Goal: Information Seeking & Learning: Understand process/instructions

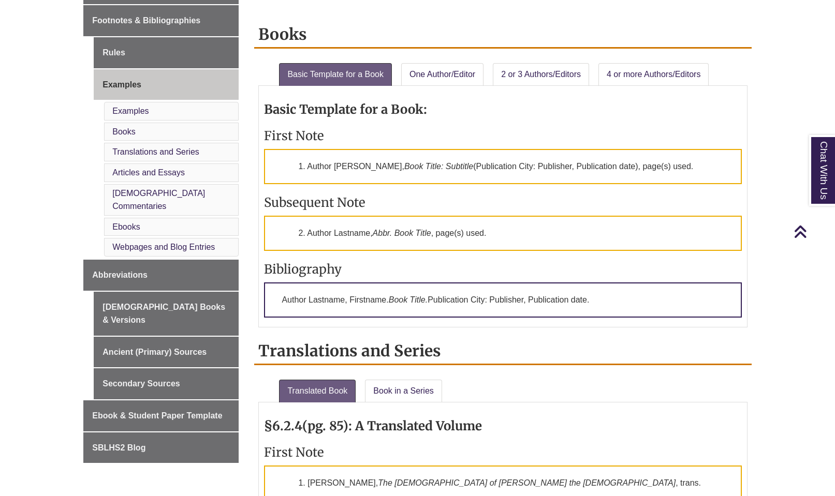
scroll to position [402, 0]
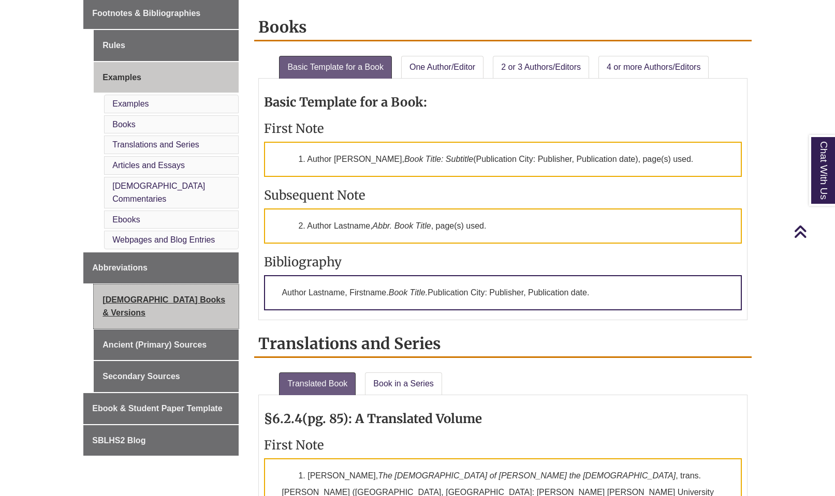
click at [154, 285] on link "[DEMOGRAPHIC_DATA] Books & Versions" at bounding box center [166, 307] width 145 height 44
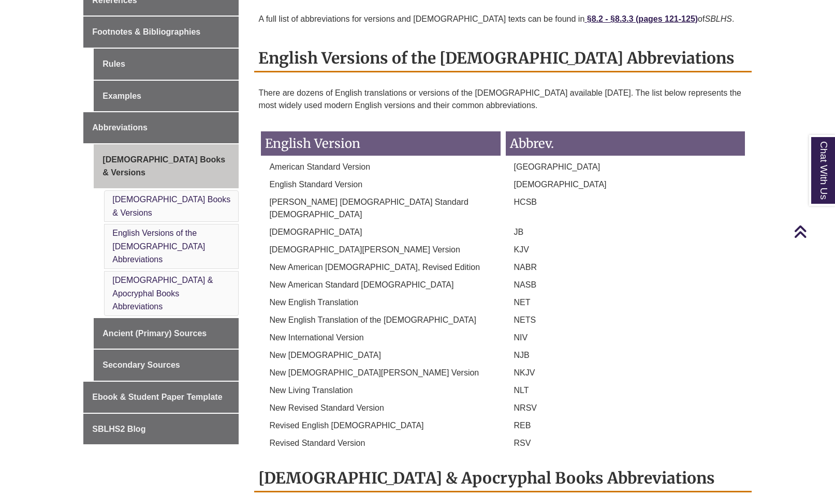
scroll to position [371, 0]
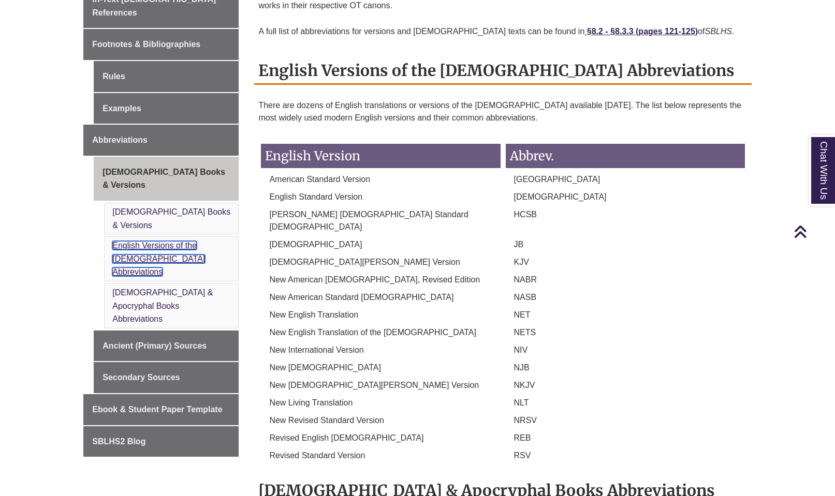
click at [135, 241] on link "English Versions of the [DEMOGRAPHIC_DATA] Abbreviations" at bounding box center [158, 258] width 93 height 35
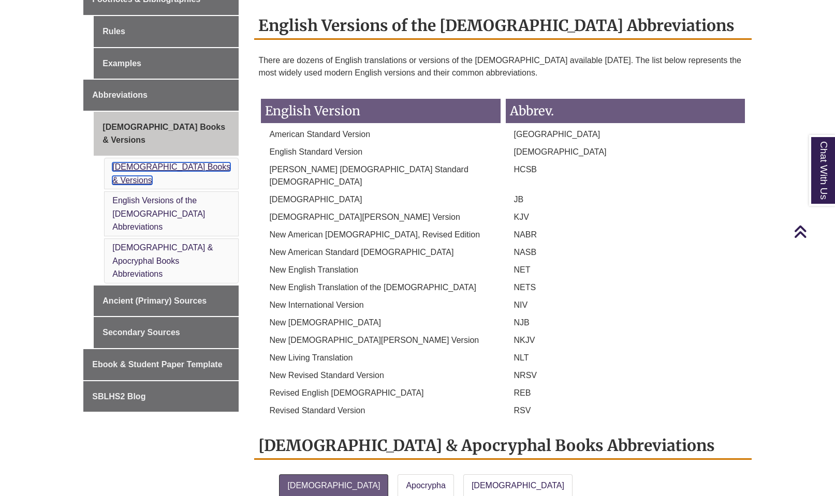
click at [136, 163] on link "[DEMOGRAPHIC_DATA] Books & Versions" at bounding box center [171, 174] width 118 height 22
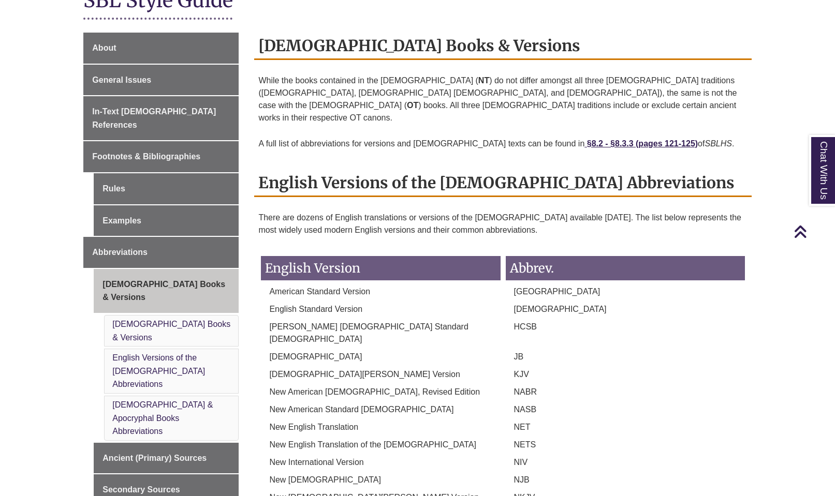
scroll to position [259, 0]
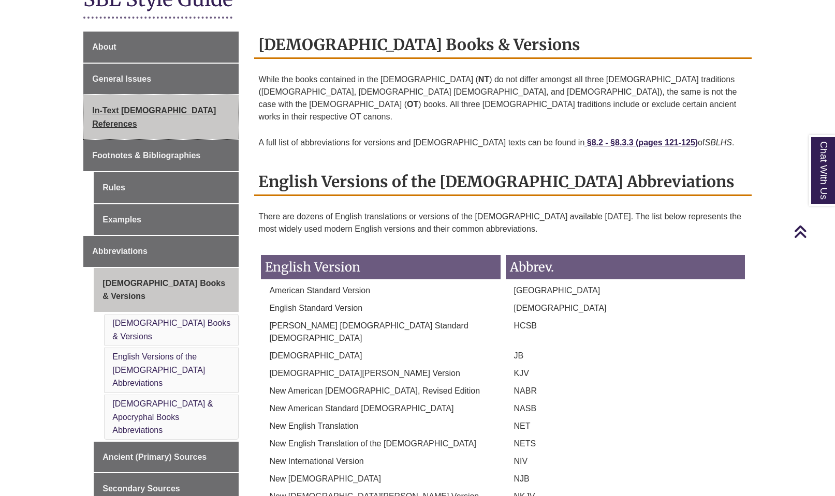
click at [144, 106] on span "In-Text [DEMOGRAPHIC_DATA] References" at bounding box center [154, 117] width 124 height 22
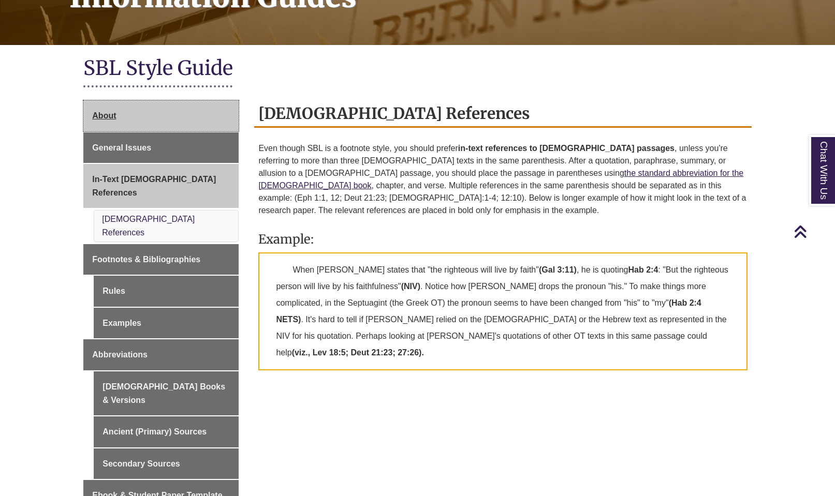
scroll to position [189, 0]
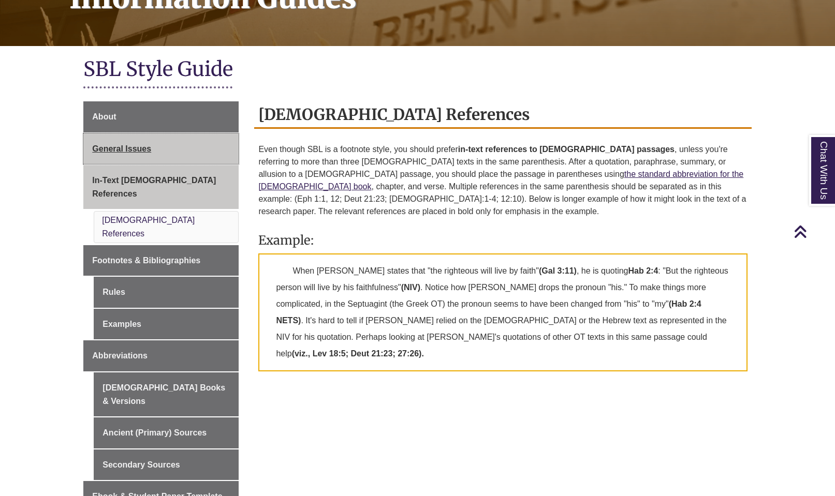
click at [134, 144] on span "General Issues" at bounding box center [121, 148] width 59 height 9
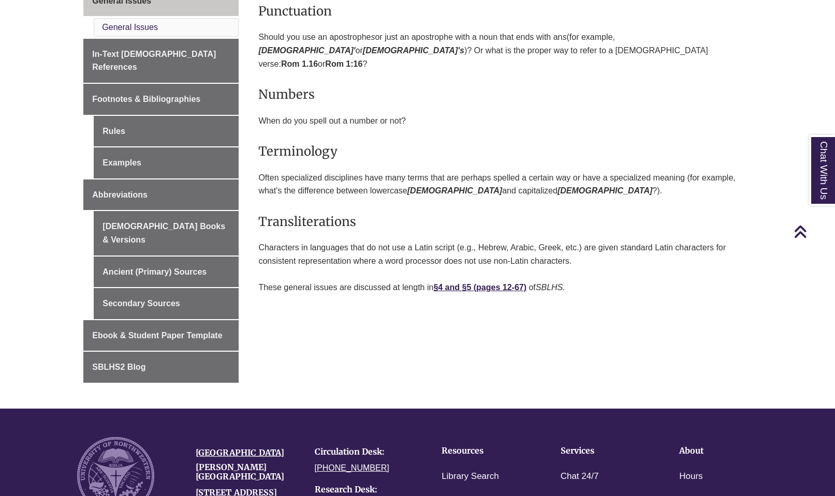
scroll to position [342, 0]
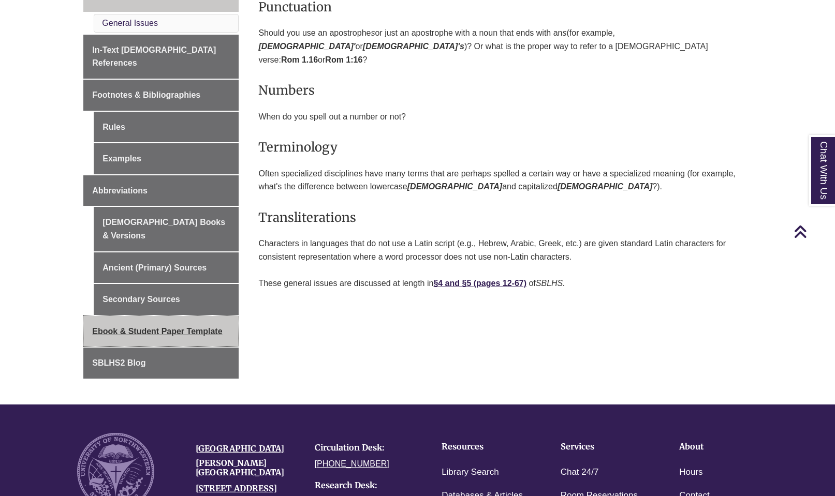
click at [189, 327] on span "Ebook & Student Paper Template" at bounding box center [157, 331] width 130 height 9
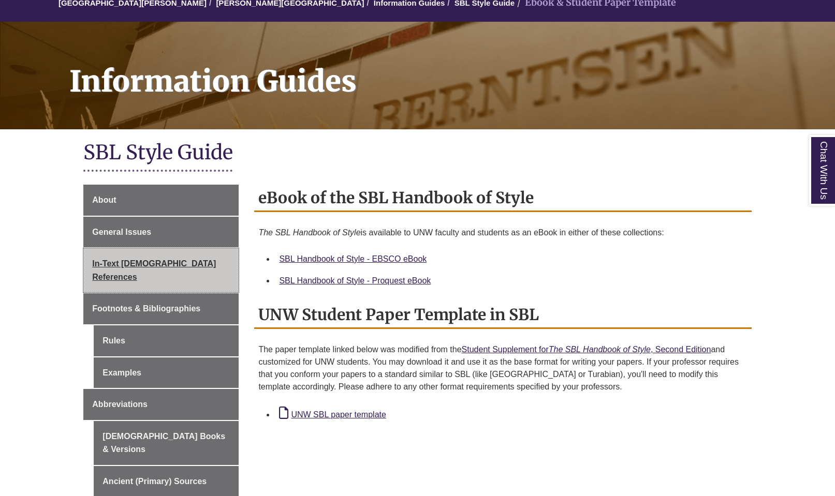
scroll to position [113, 0]
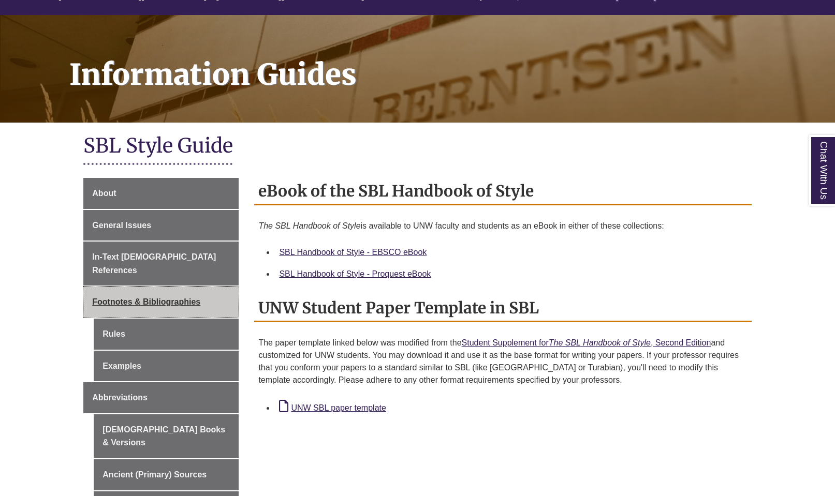
click at [139, 287] on link "Footnotes & Bibliographies" at bounding box center [160, 302] width 155 height 31
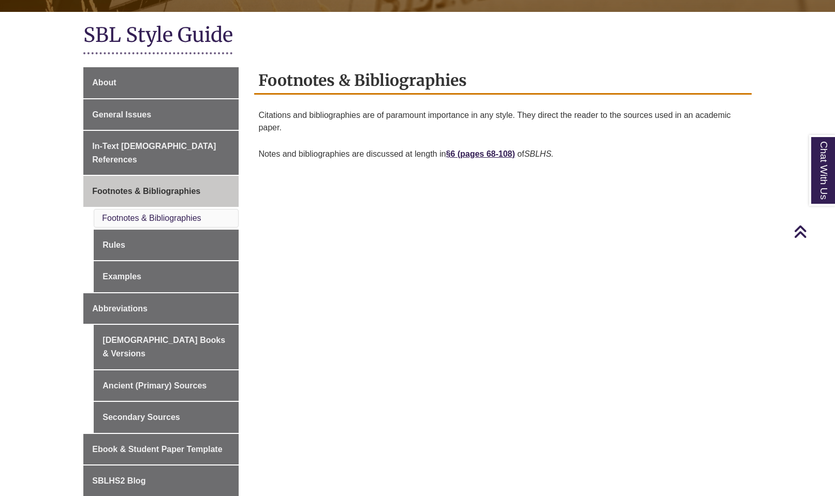
scroll to position [226, 0]
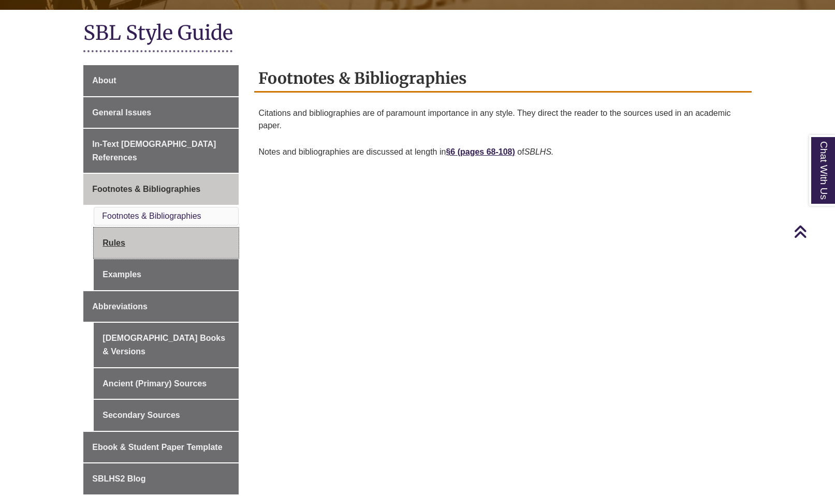
click at [143, 235] on link "Rules" at bounding box center [166, 243] width 145 height 31
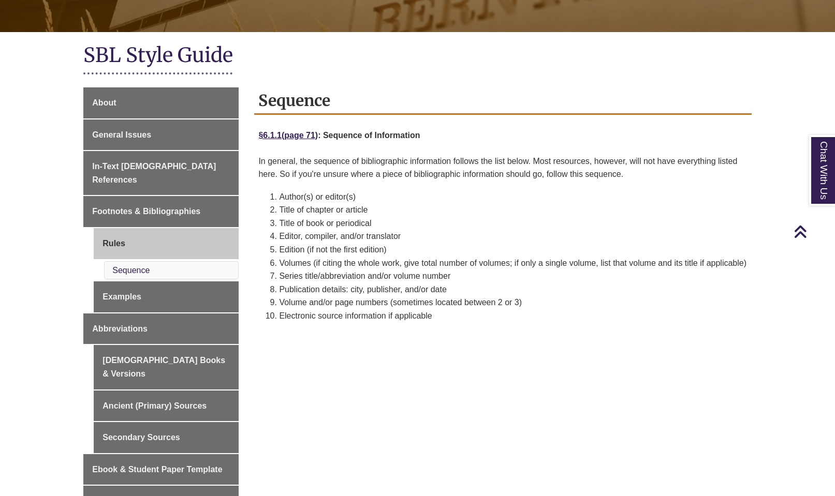
scroll to position [204, 0]
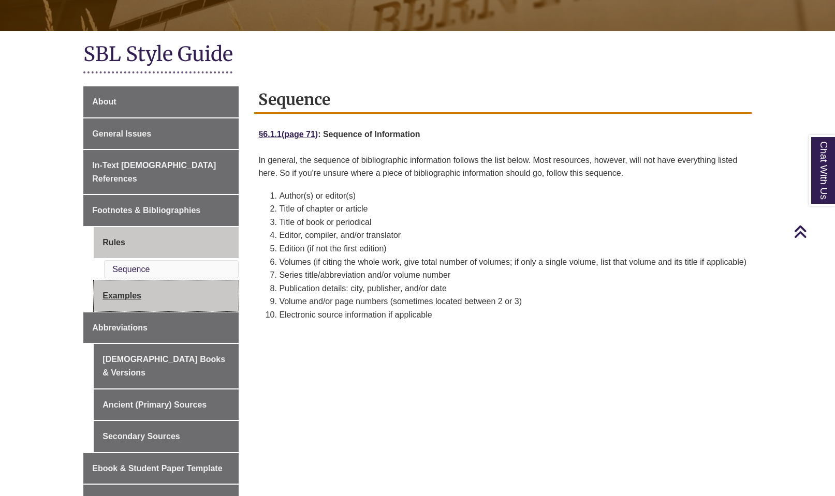
click at [171, 281] on link "Examples" at bounding box center [166, 296] width 145 height 31
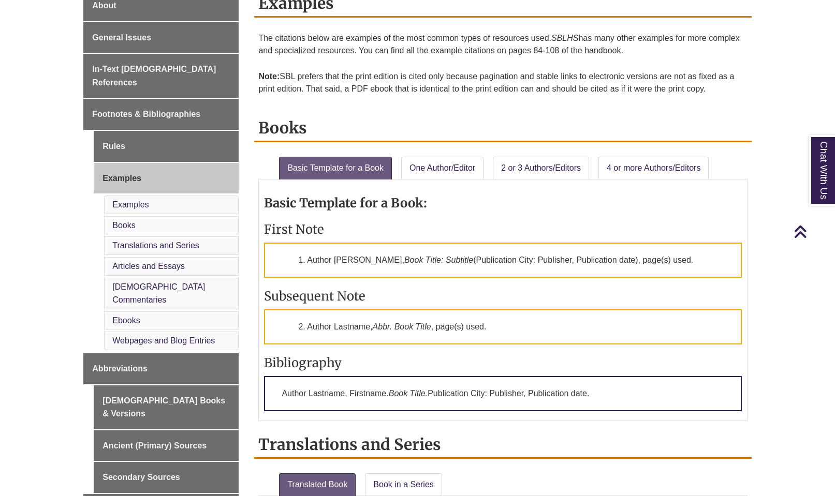
scroll to position [303, 0]
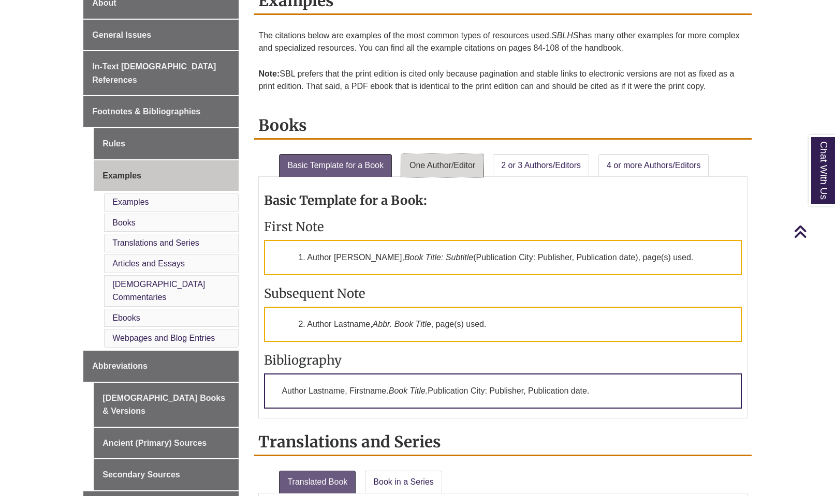
click at [471, 163] on link "One Author/Editor" at bounding box center [442, 165] width 82 height 23
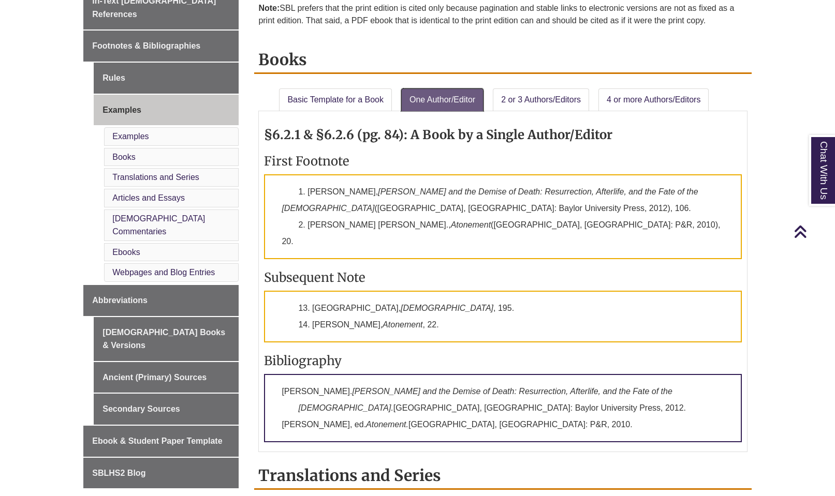
scroll to position [372, 0]
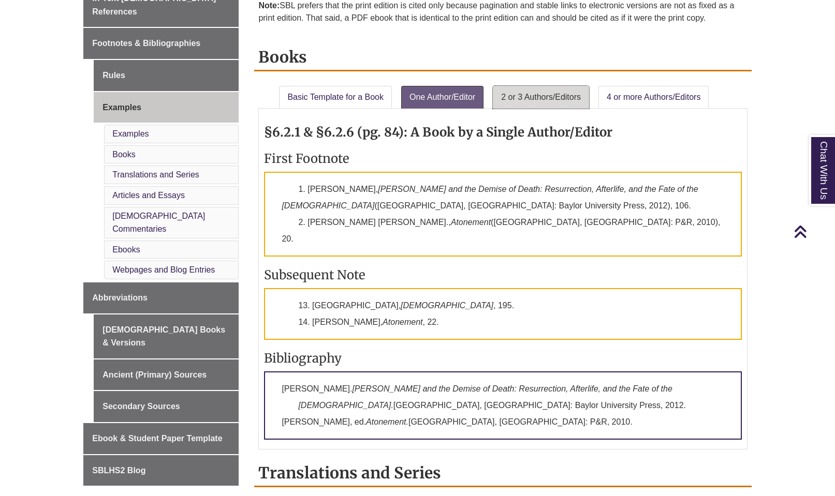
click at [521, 92] on link "2 or 3 Authors/Editors" at bounding box center [541, 97] width 96 height 23
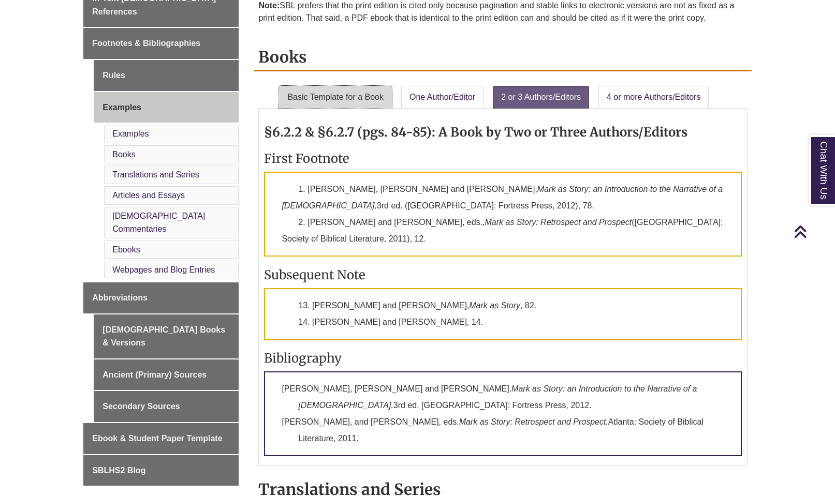
click at [377, 99] on link "Basic Template for a Book" at bounding box center [335, 97] width 113 height 23
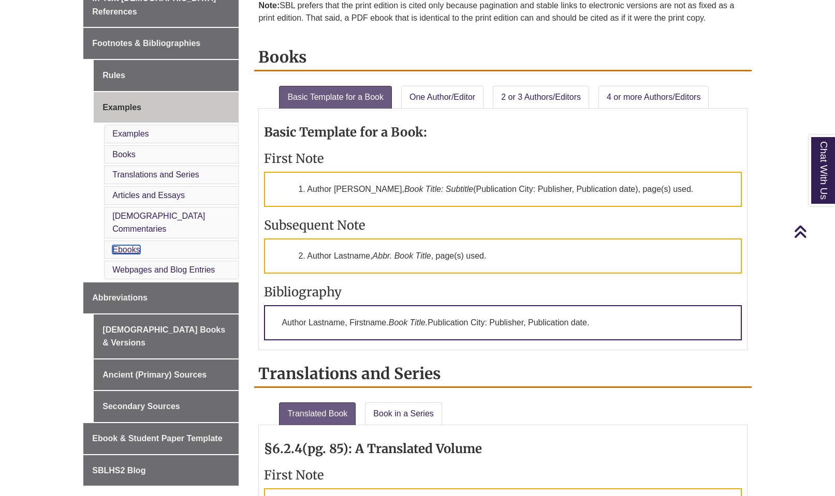
click at [136, 245] on link "Ebooks" at bounding box center [125, 249] width 27 height 9
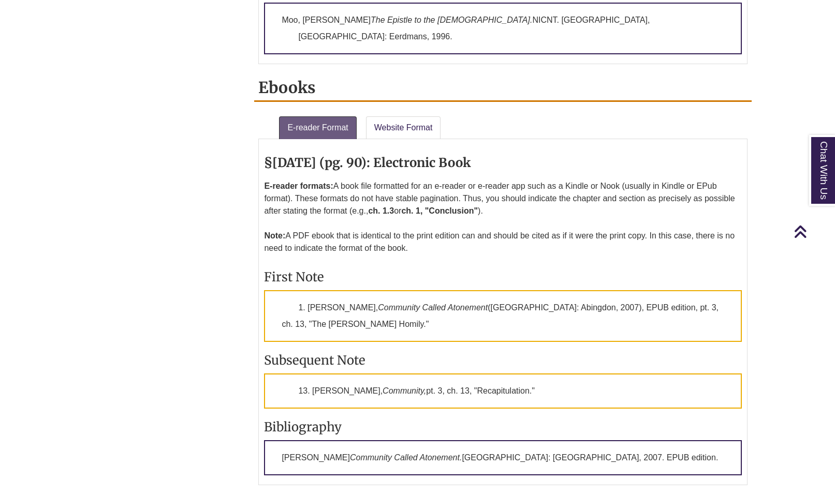
scroll to position [1840, 0]
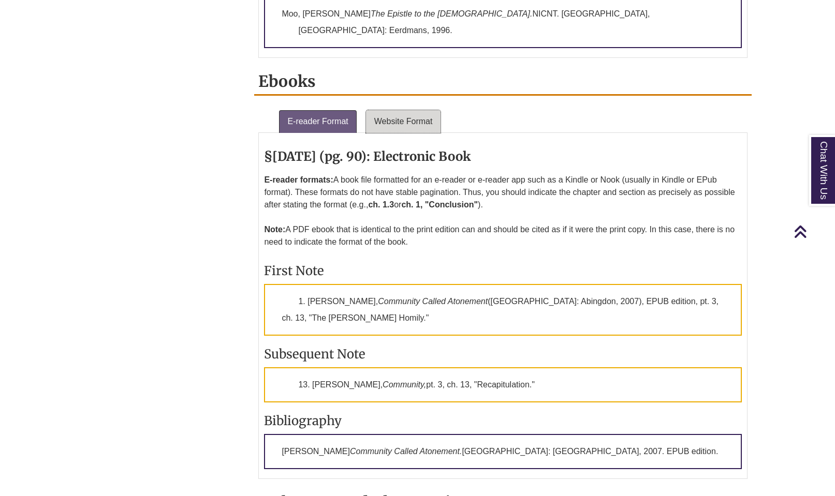
click at [394, 110] on link "Website Format" at bounding box center [403, 121] width 75 height 23
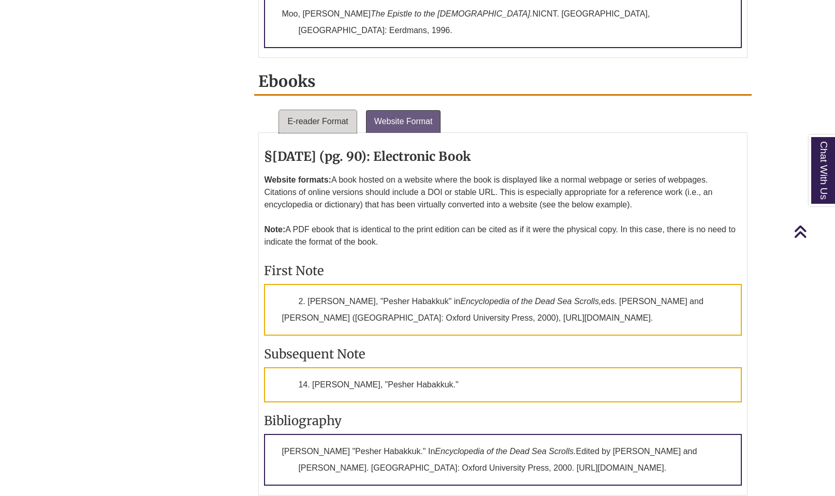
click at [310, 110] on link "E-reader Format" at bounding box center [317, 121] width 77 height 23
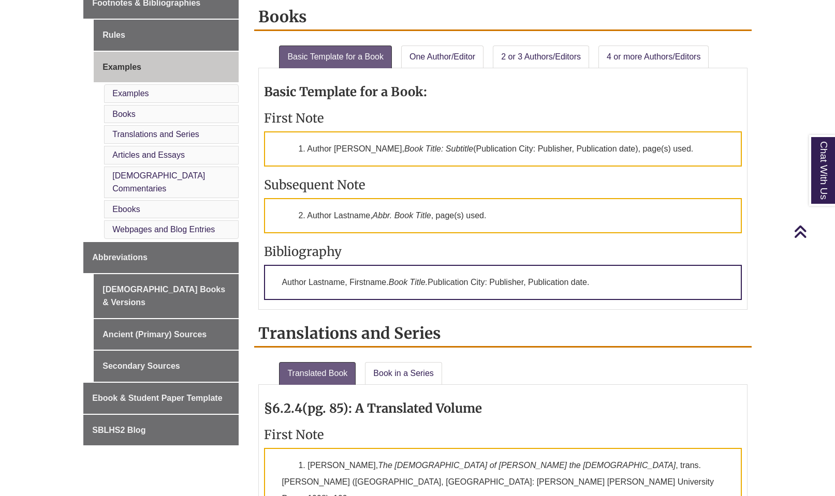
scroll to position [415, 0]
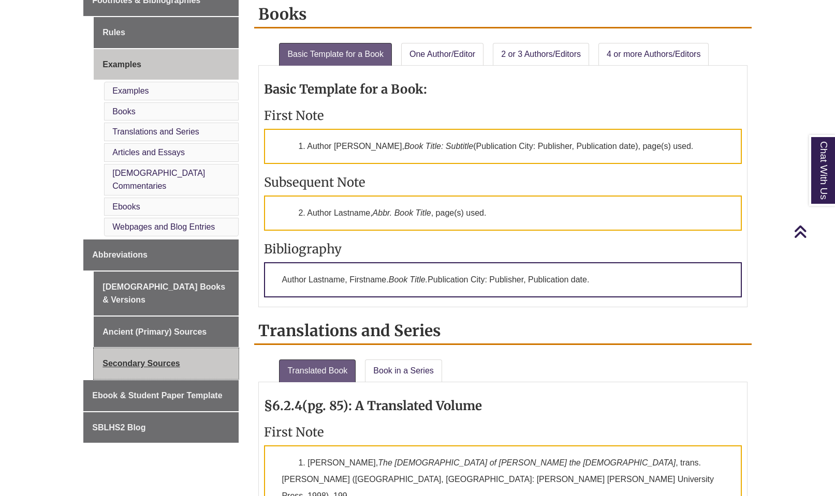
click at [162, 348] on link "Secondary Sources" at bounding box center [166, 363] width 145 height 31
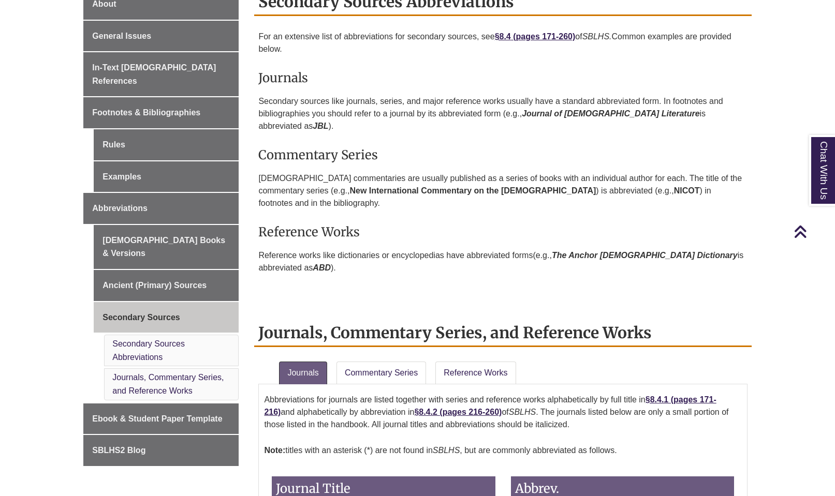
scroll to position [298, 0]
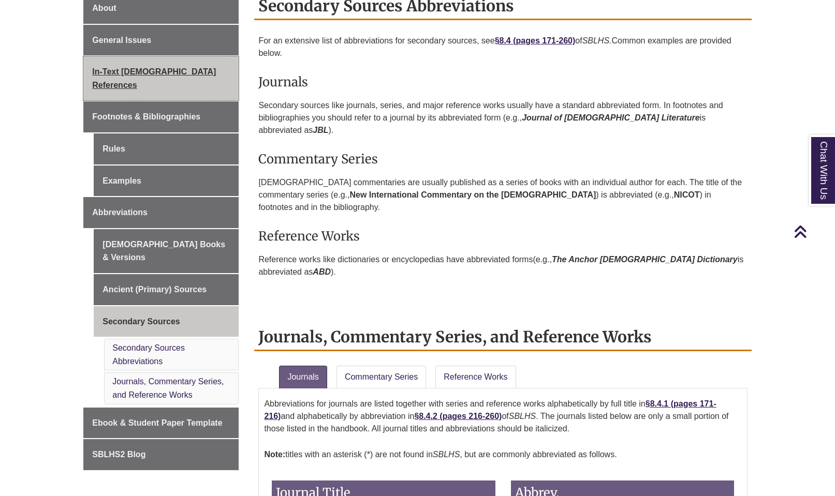
click at [121, 77] on link "In-Text [DEMOGRAPHIC_DATA] References" at bounding box center [160, 78] width 155 height 44
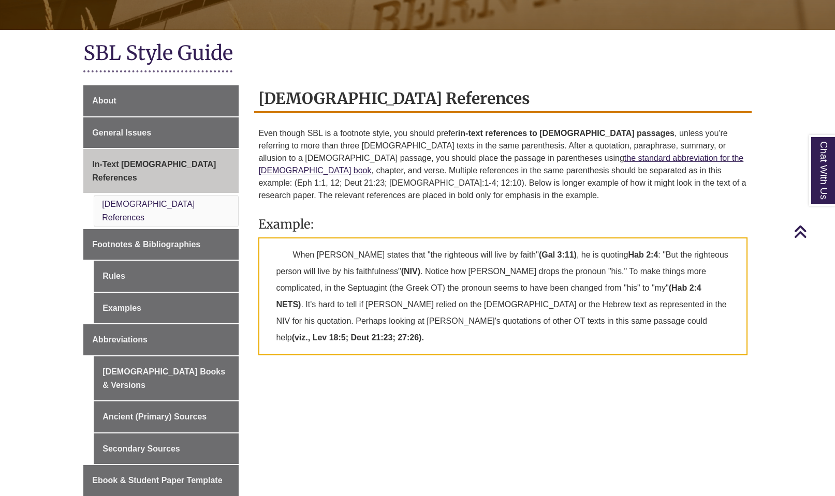
scroll to position [194, 0]
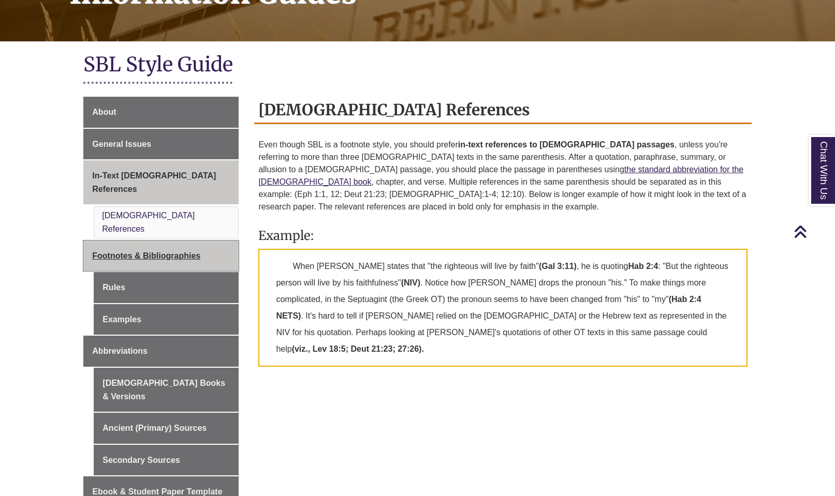
click at [152, 252] on span "Footnotes & Bibliographies" at bounding box center [146, 256] width 108 height 9
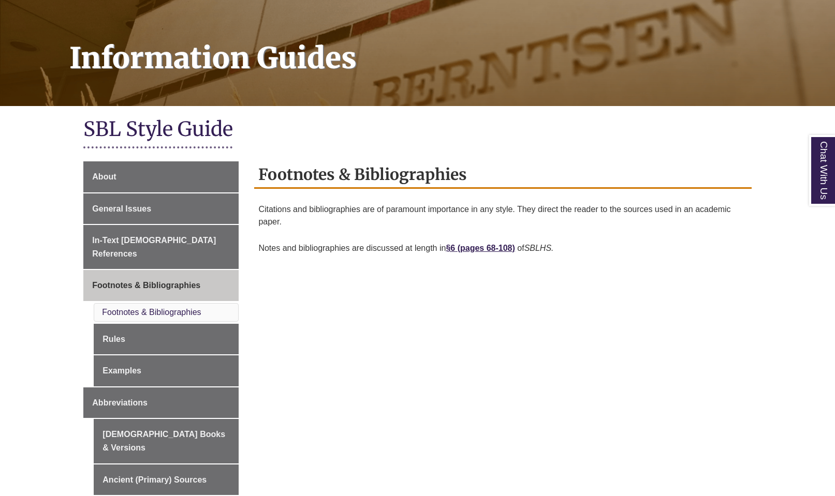
scroll to position [136, 0]
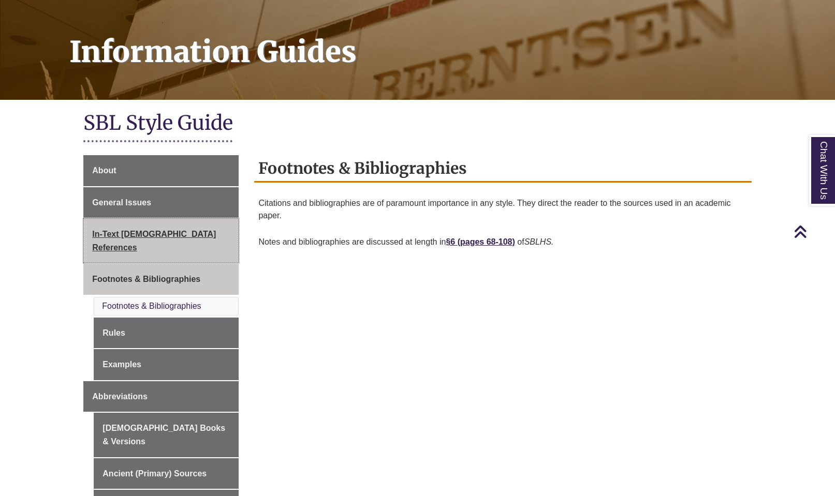
click at [186, 235] on span "In-Text [DEMOGRAPHIC_DATA] References" at bounding box center [154, 241] width 124 height 22
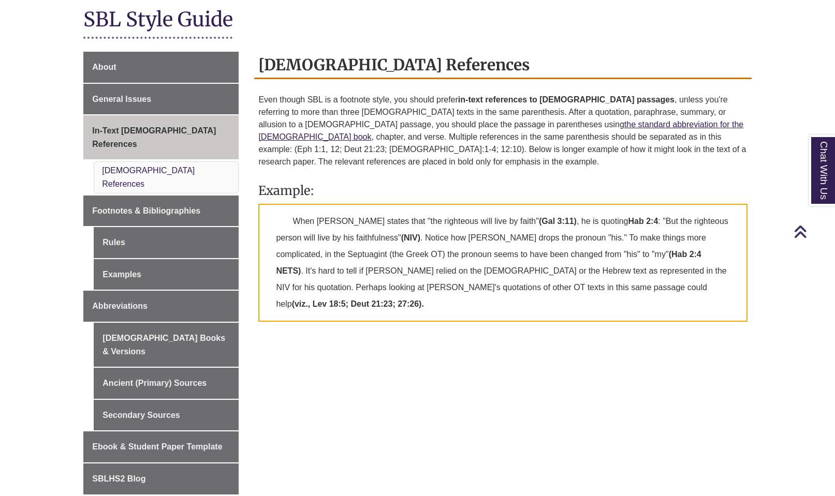
scroll to position [248, 0]
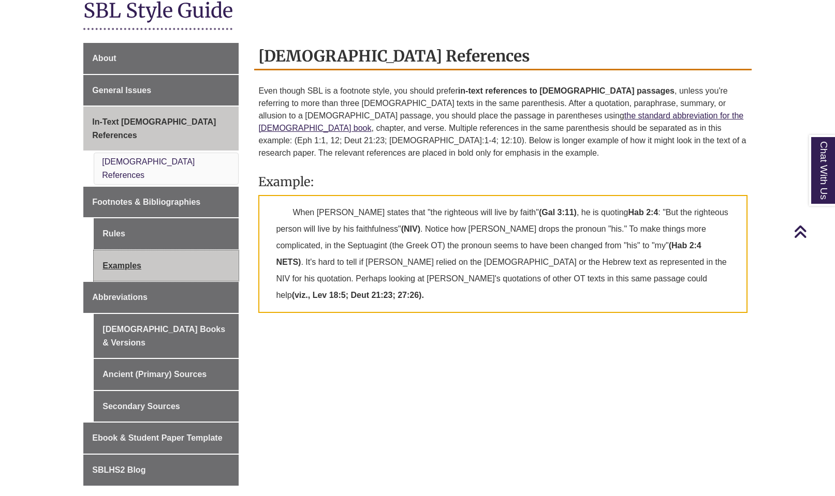
click at [125, 251] on link "Examples" at bounding box center [166, 266] width 145 height 31
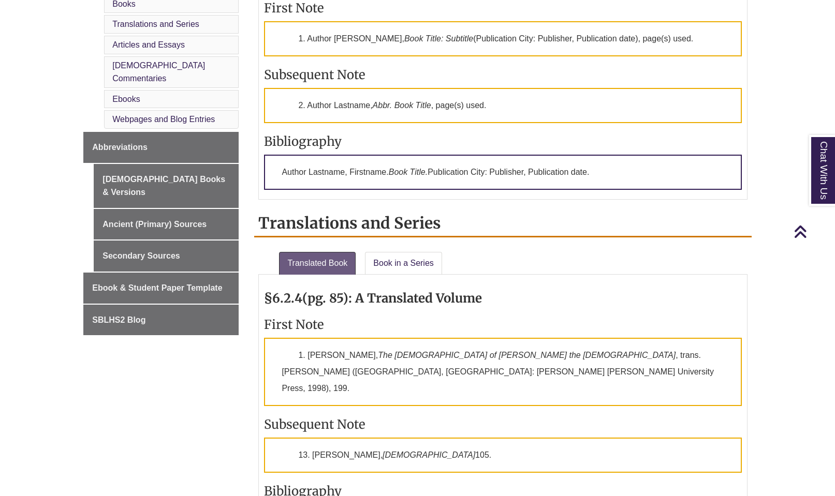
scroll to position [530, 0]
